Goal: Information Seeking & Learning: Find specific fact

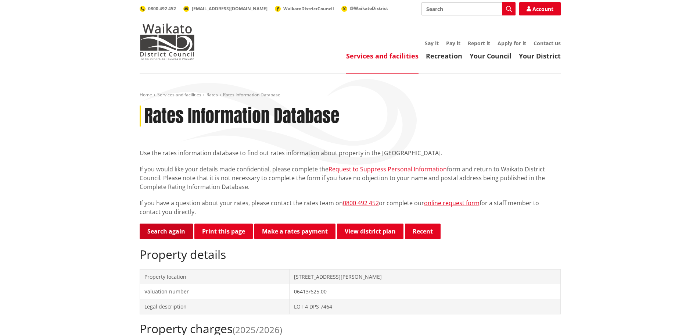
click at [184, 234] on link "Search again" at bounding box center [166, 230] width 53 height 15
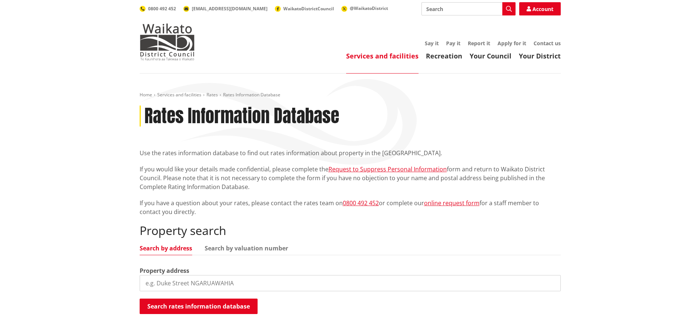
click at [181, 282] on input "search" at bounding box center [350, 283] width 421 height 16
type input "[STREET_ADDRESS]"
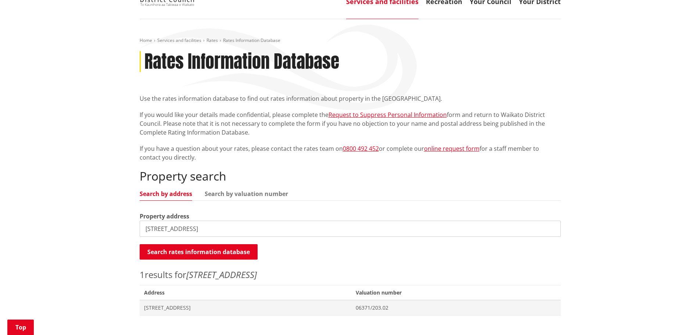
scroll to position [147, 0]
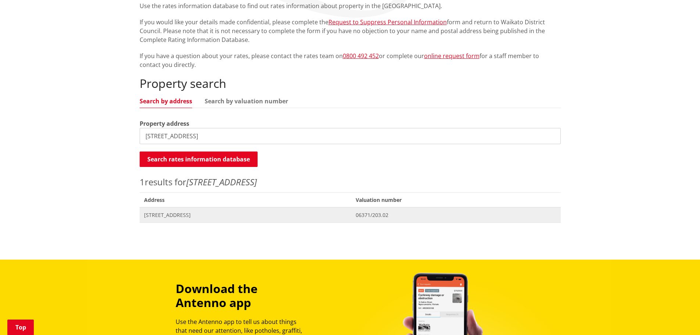
click at [180, 214] on span "[STREET_ADDRESS]" at bounding box center [245, 214] width 203 height 7
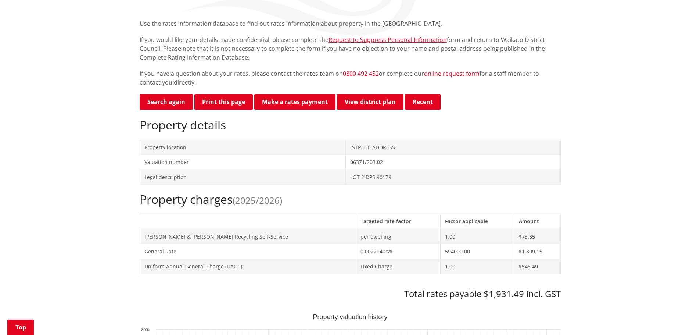
scroll to position [147, 0]
